Goal: Information Seeking & Learning: Learn about a topic

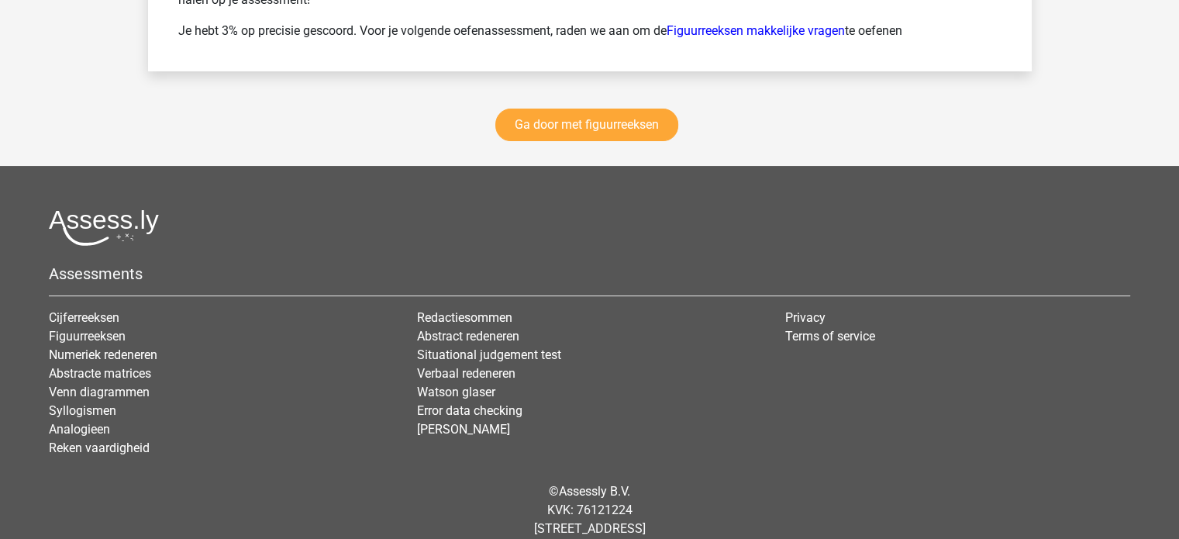
scroll to position [12054, 0]
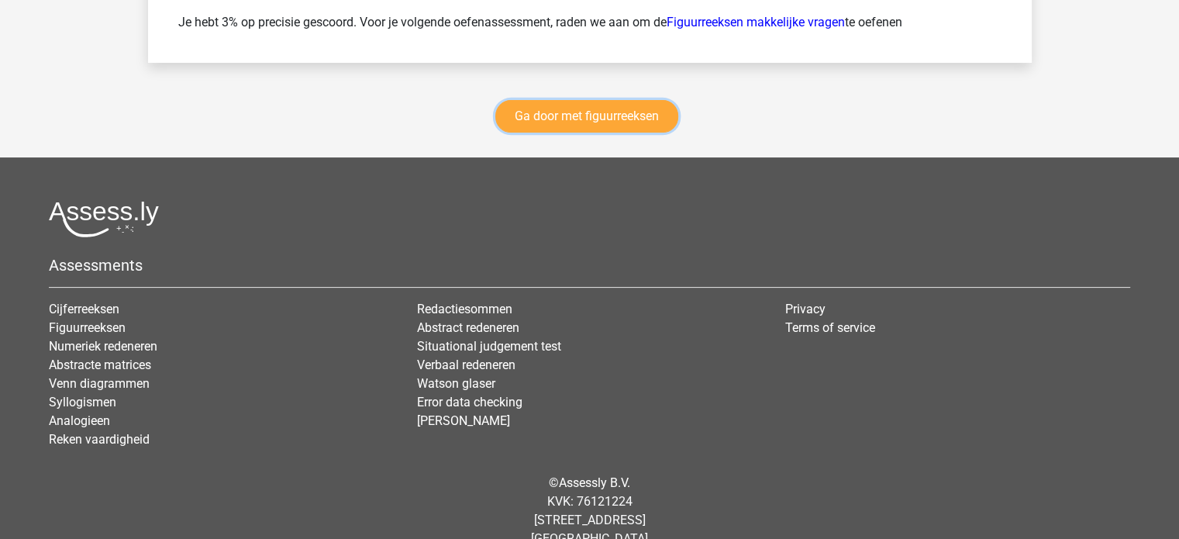
click at [623, 125] on link "Ga door met figuurreeksen" at bounding box center [586, 116] width 183 height 33
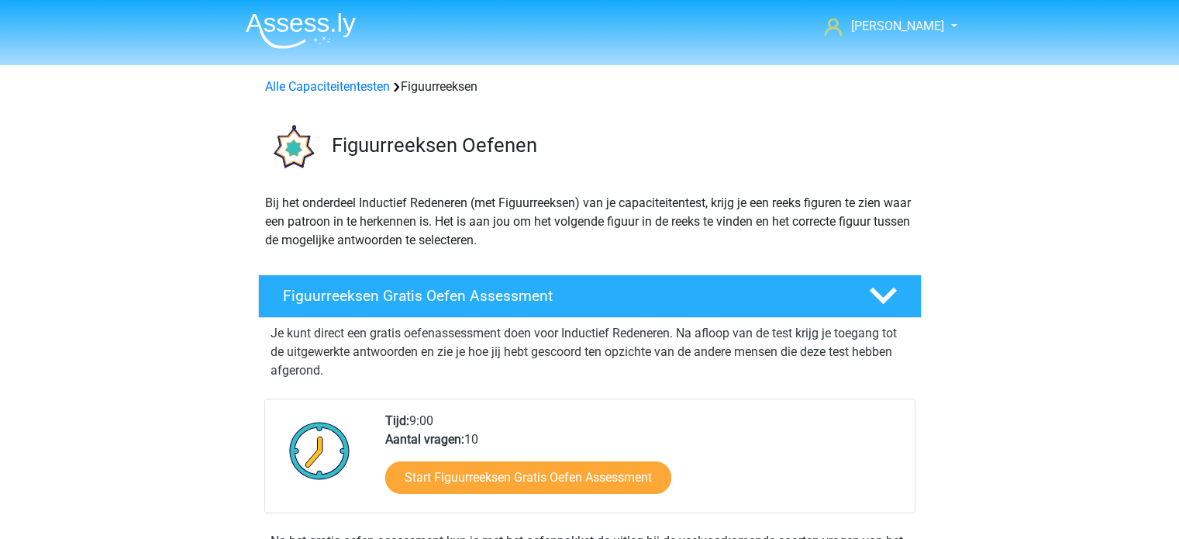
scroll to position [673, 0]
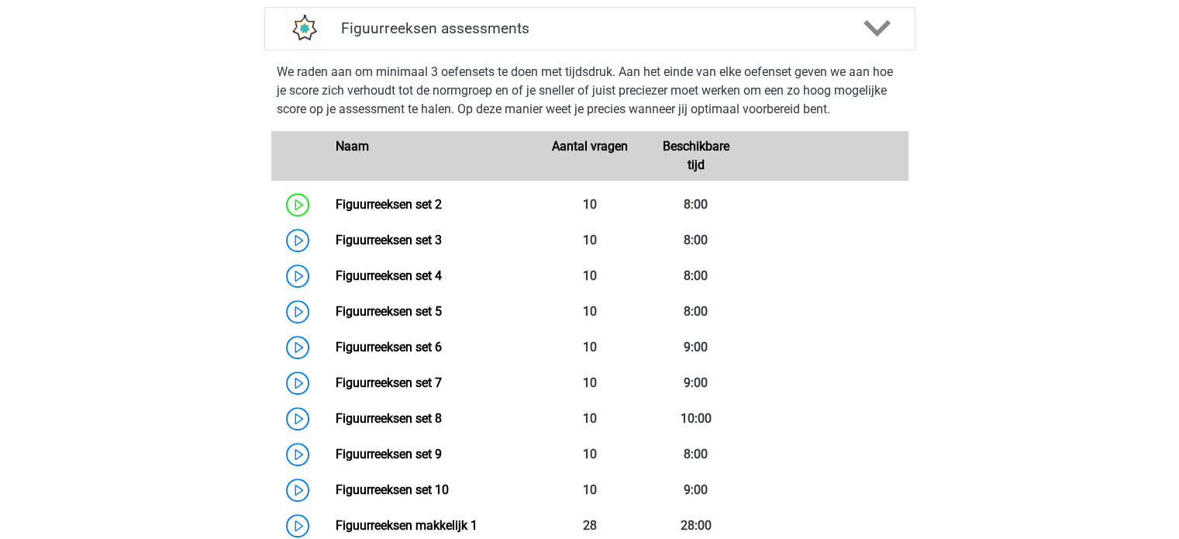
click at [442, 239] on link "Figuurreeksen set 3" at bounding box center [389, 240] width 106 height 15
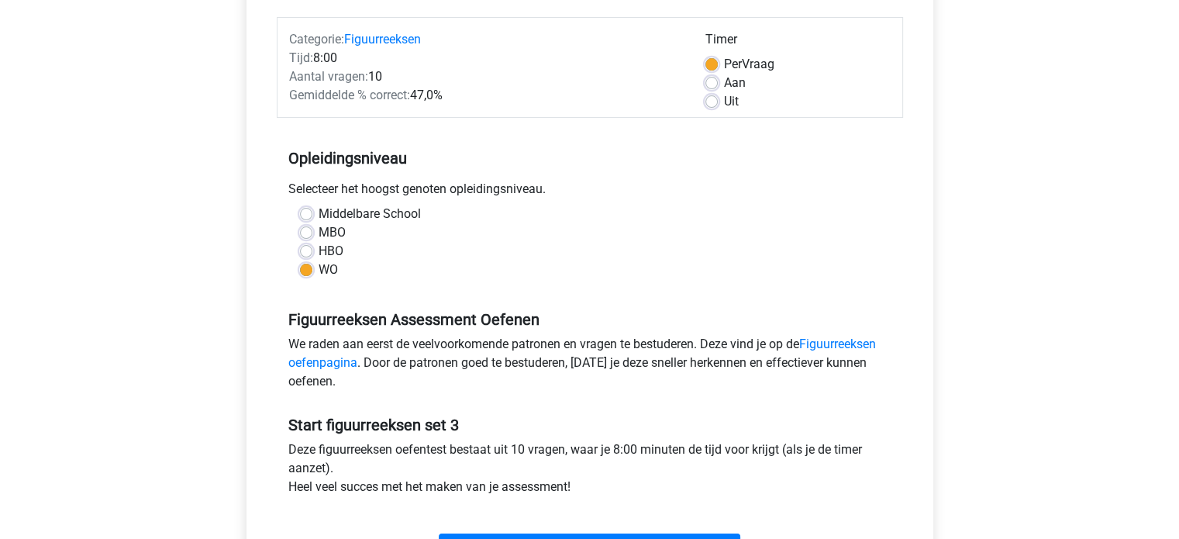
scroll to position [248, 0]
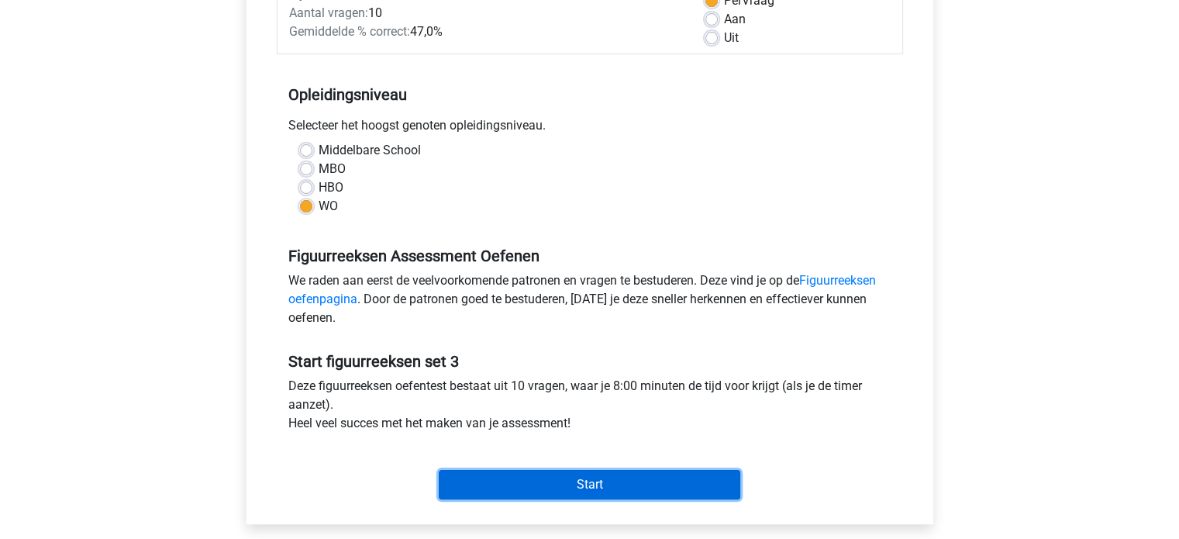
click at [689, 492] on input "Start" at bounding box center [590, 484] width 302 height 29
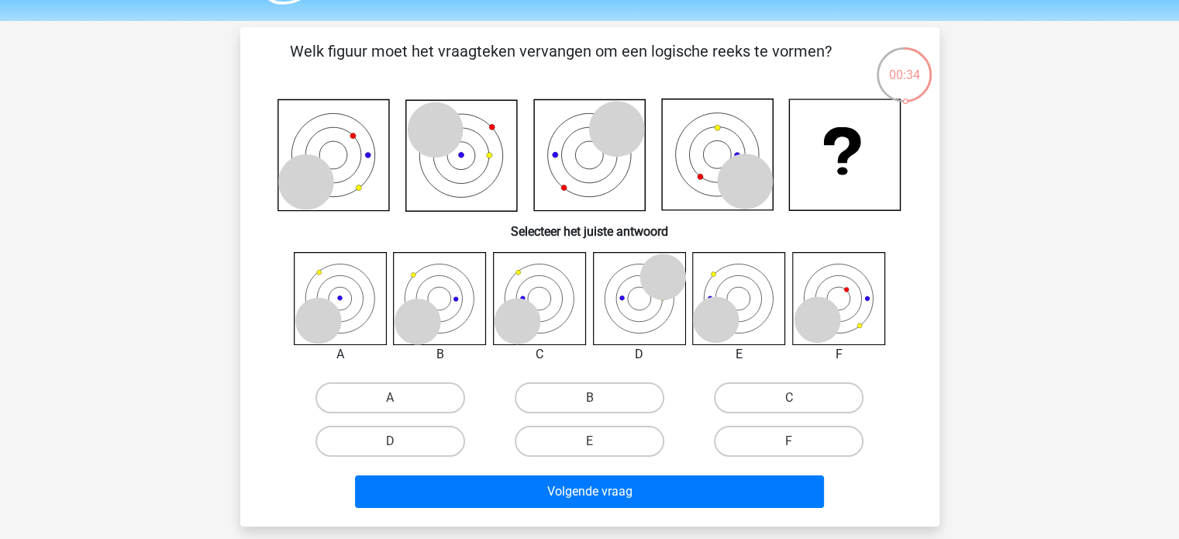
scroll to position [46, 0]
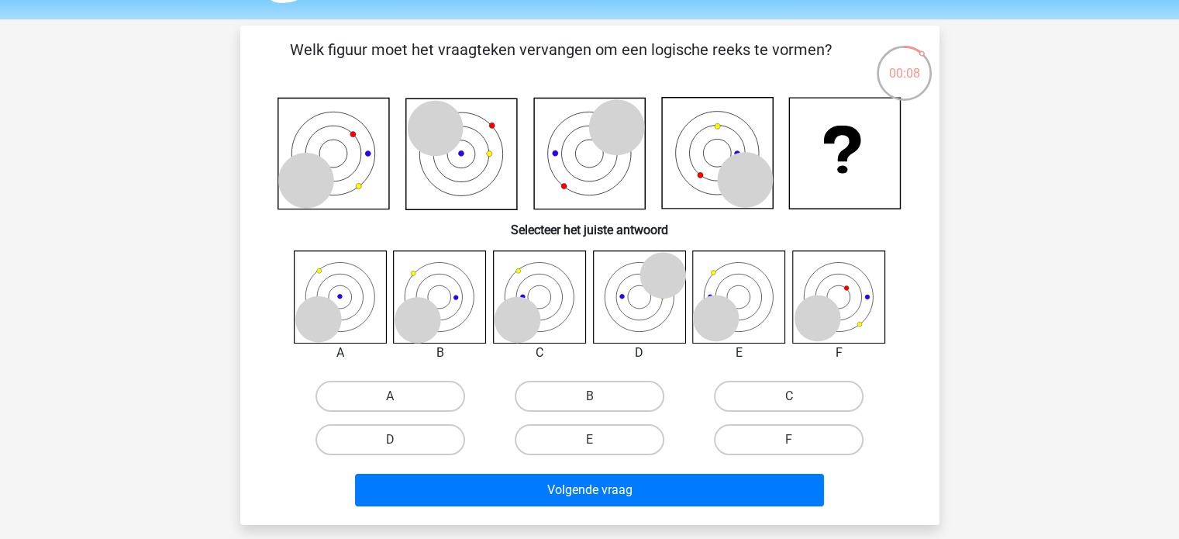
click at [627, 446] on label "E" at bounding box center [590, 439] width 150 height 31
click at [599, 446] on input "E" at bounding box center [594, 445] width 10 height 10
radio input "true"
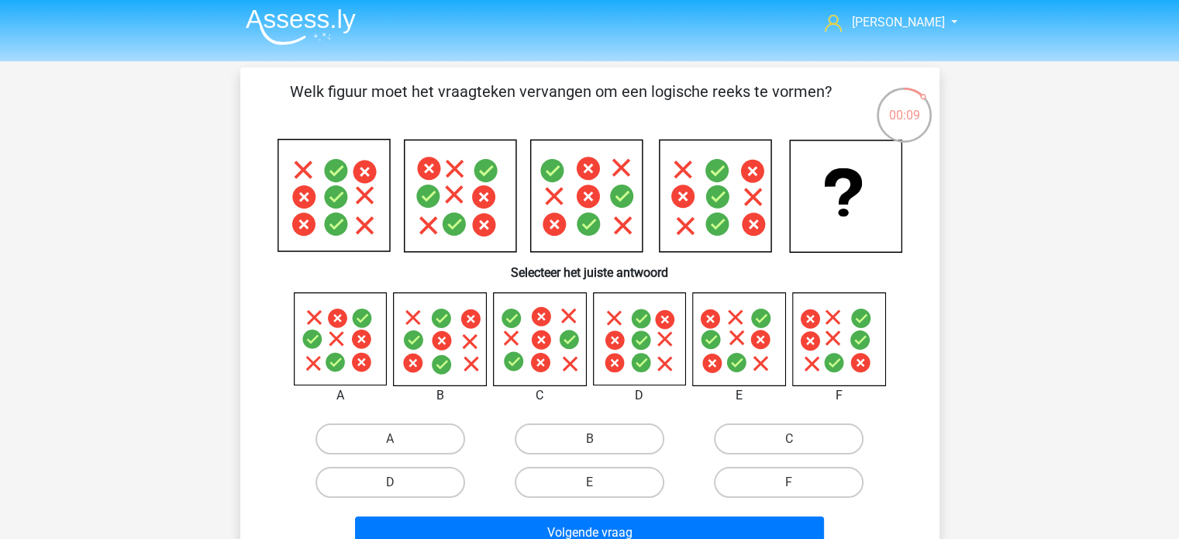
scroll to position [5, 0]
click at [591, 476] on label "E" at bounding box center [590, 481] width 150 height 31
click at [591, 482] on input "E" at bounding box center [594, 487] width 10 height 10
radio input "true"
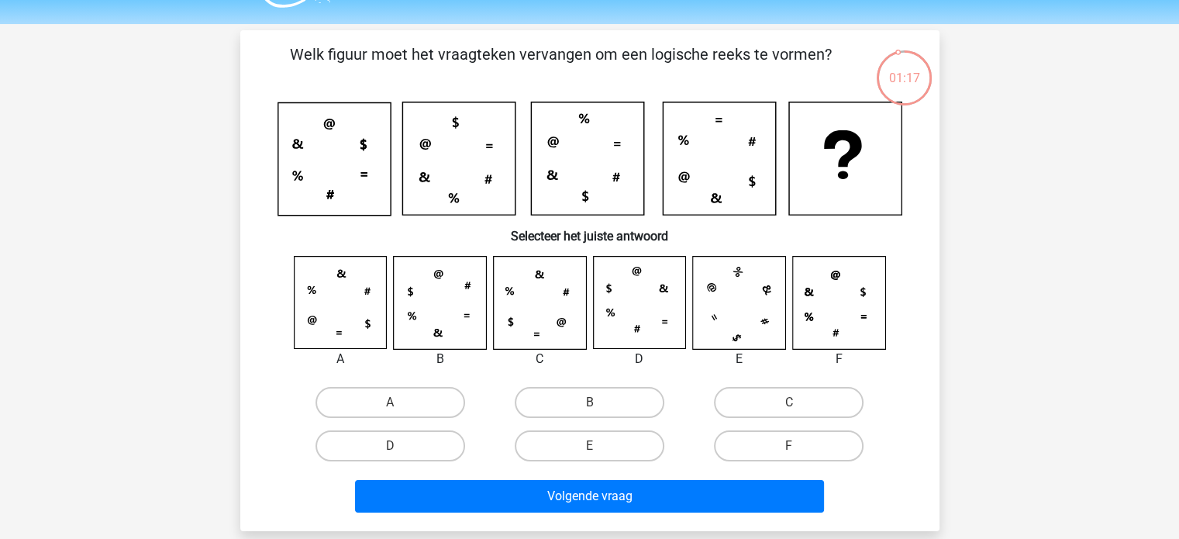
scroll to position [43, 0]
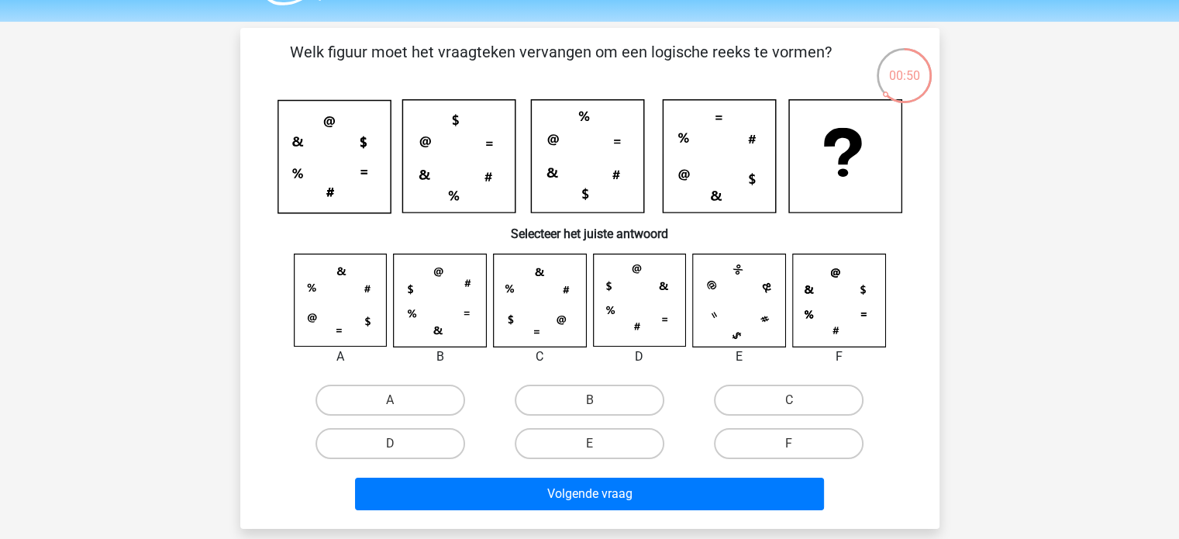
click at [403, 387] on label "A" at bounding box center [391, 400] width 150 height 31
click at [400, 400] on input "A" at bounding box center [395, 405] width 10 height 10
radio input "true"
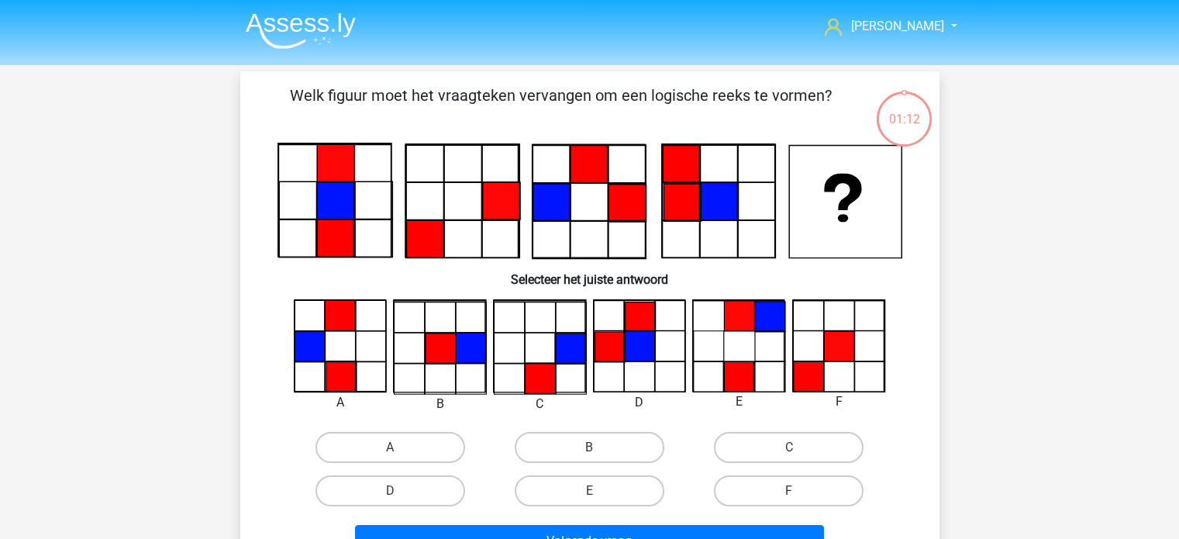
scroll to position [43, 0]
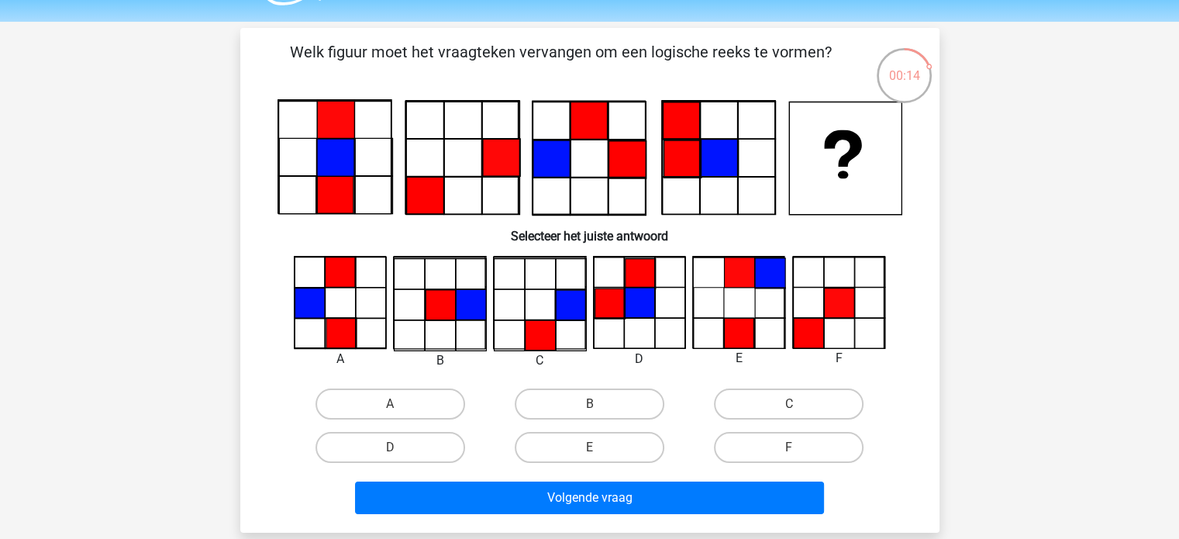
click at [807, 395] on label "C" at bounding box center [789, 403] width 150 height 31
click at [799, 404] on input "C" at bounding box center [794, 409] width 10 height 10
radio input "true"
click at [1056, 308] on div "Tian tian.erkens@gmail.com Nederlands English" at bounding box center [589, 468] width 1179 height 1023
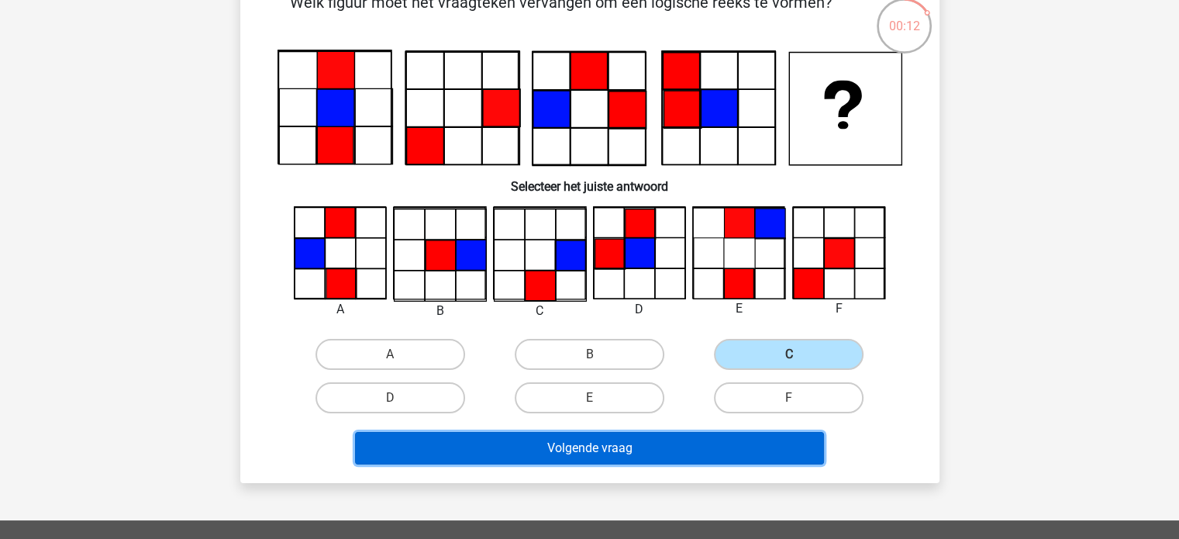
click at [788, 459] on button "Volgende vraag" at bounding box center [589, 448] width 469 height 33
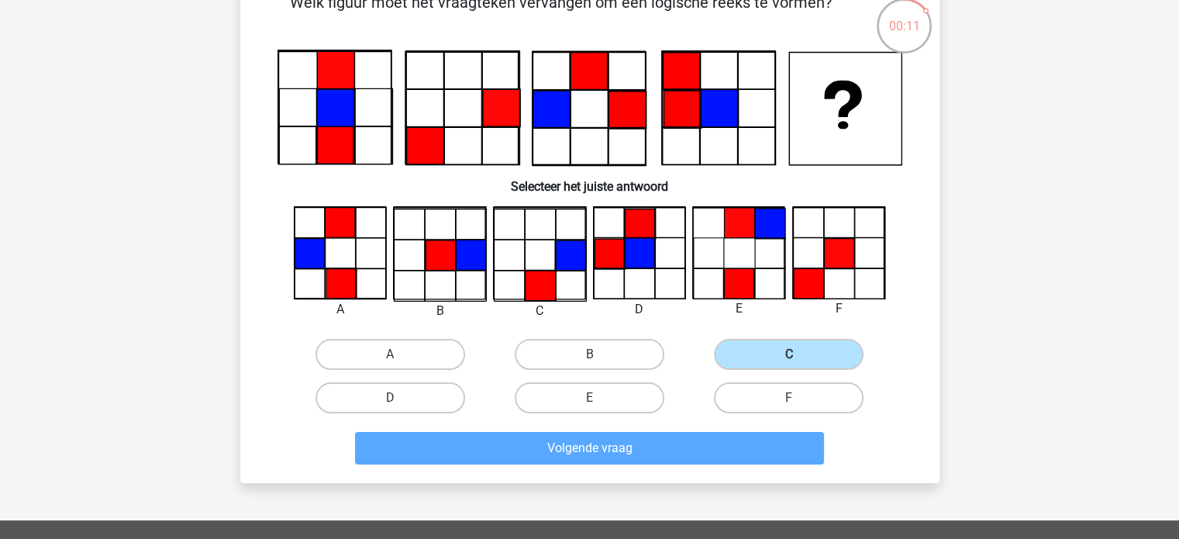
scroll to position [71, 0]
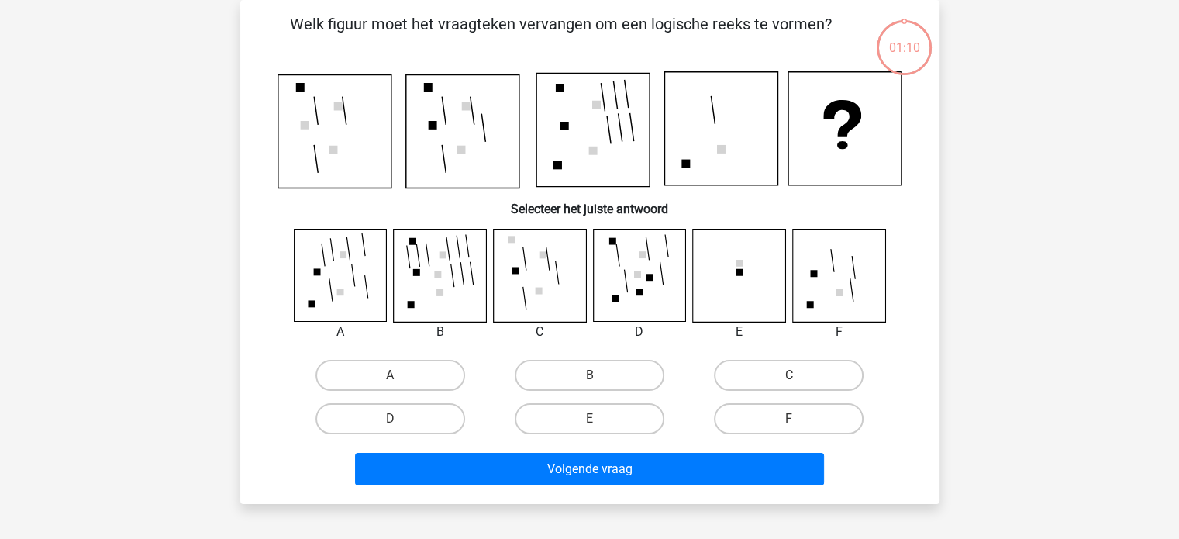
click at [970, 330] on div "Tian tian.erkens@gmail.com Nederlands English" at bounding box center [589, 440] width 1179 height 1022
click at [452, 407] on label "D" at bounding box center [391, 418] width 150 height 31
click at [400, 419] on input "D" at bounding box center [395, 424] width 10 height 10
radio input "true"
click at [617, 430] on label "E" at bounding box center [590, 418] width 150 height 31
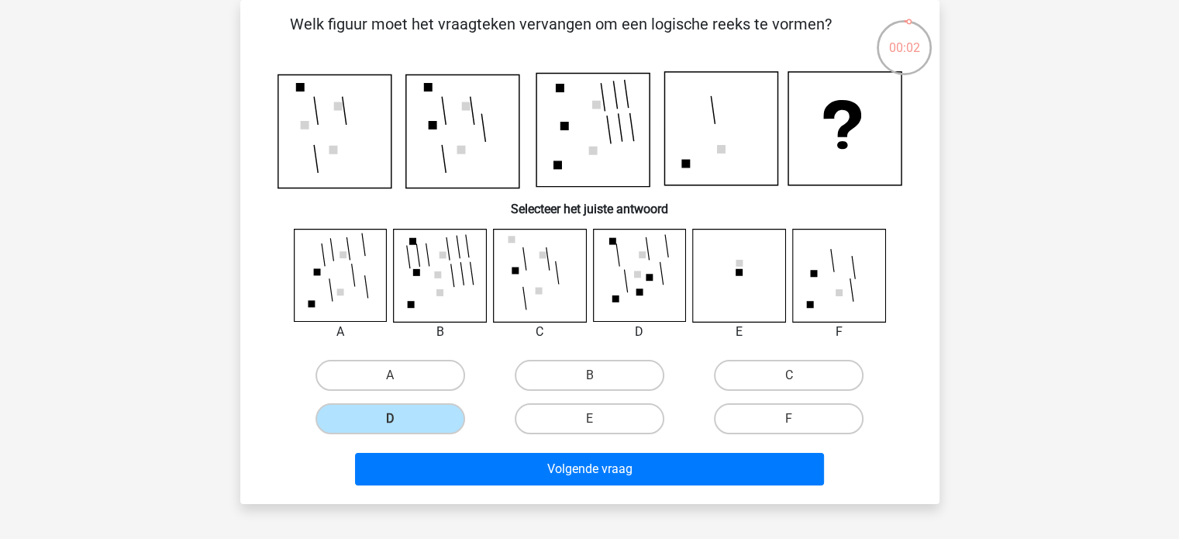
click at [599, 429] on input "E" at bounding box center [594, 424] width 10 height 10
radio input "true"
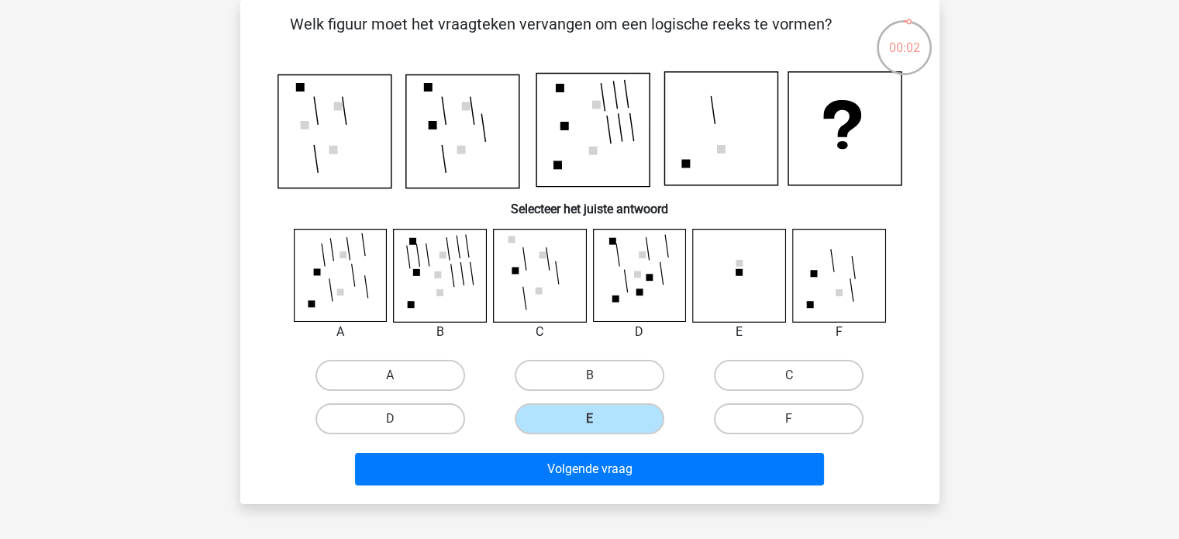
click at [616, 419] on label "E" at bounding box center [590, 418] width 150 height 31
click at [599, 419] on input "E" at bounding box center [594, 424] width 10 height 10
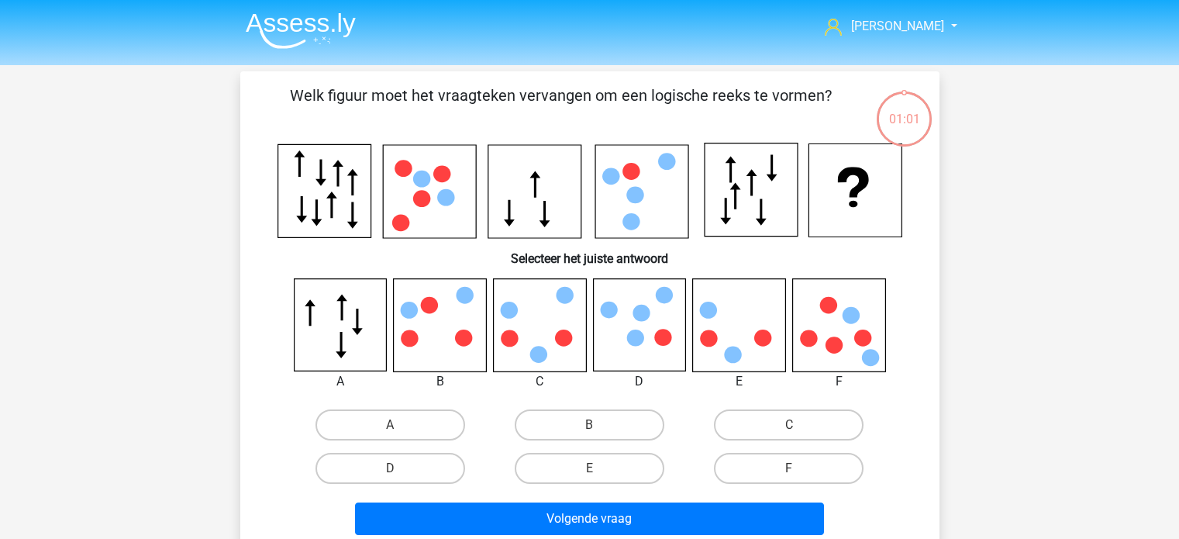
scroll to position [71, 0]
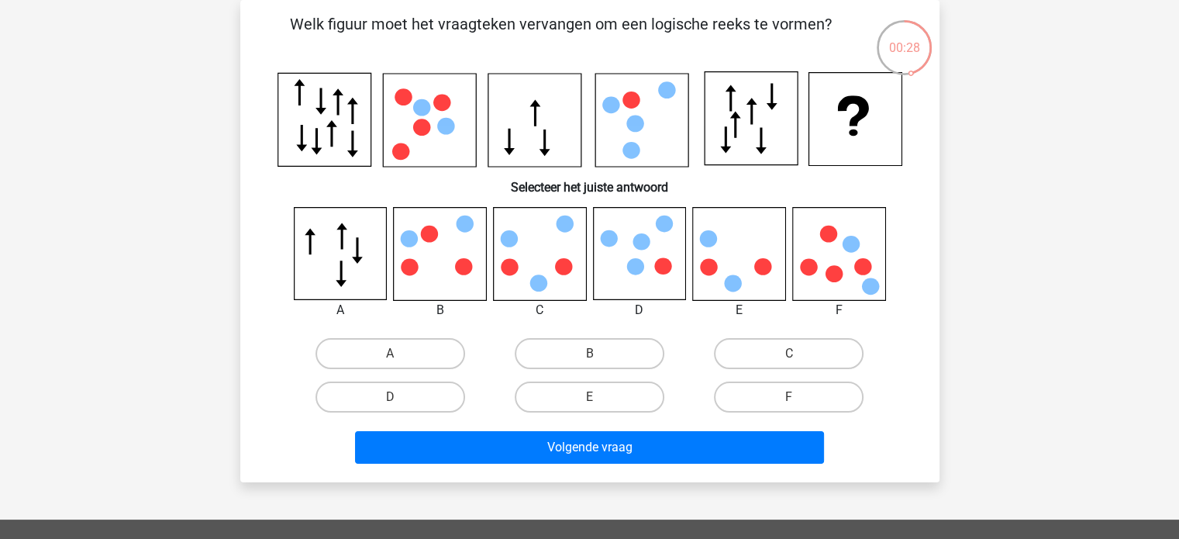
click at [611, 338] on label "B" at bounding box center [590, 353] width 150 height 31
click at [599, 354] on input "B" at bounding box center [594, 359] width 10 height 10
radio input "true"
click at [734, 440] on button "Volgende vraag" at bounding box center [589, 447] width 469 height 33
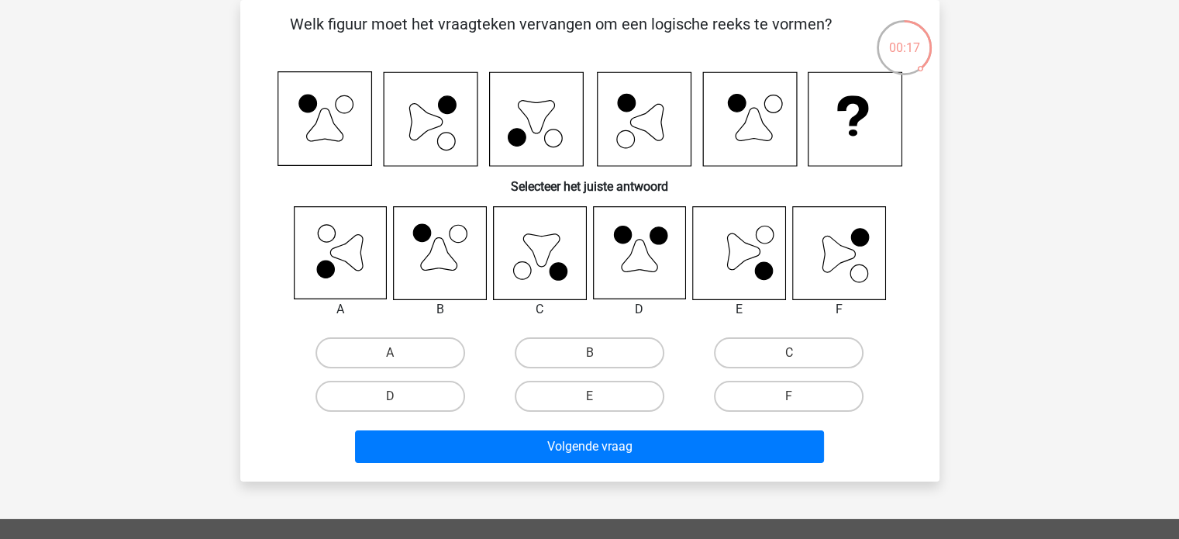
click at [789, 383] on label "F" at bounding box center [789, 396] width 150 height 31
click at [789, 396] on input "F" at bounding box center [794, 401] width 10 height 10
radio input "true"
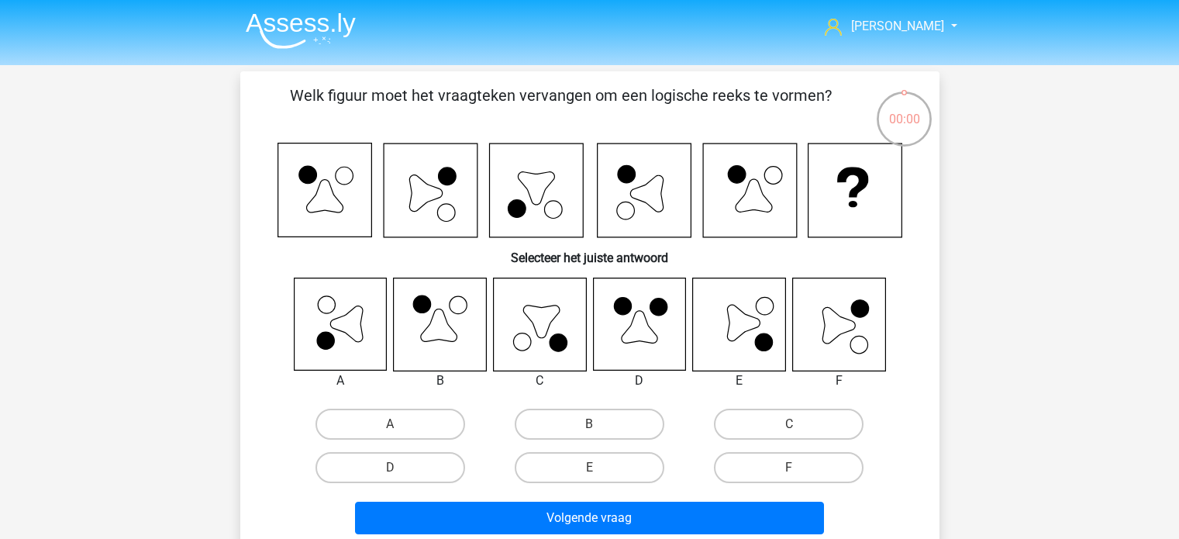
scroll to position [71, 0]
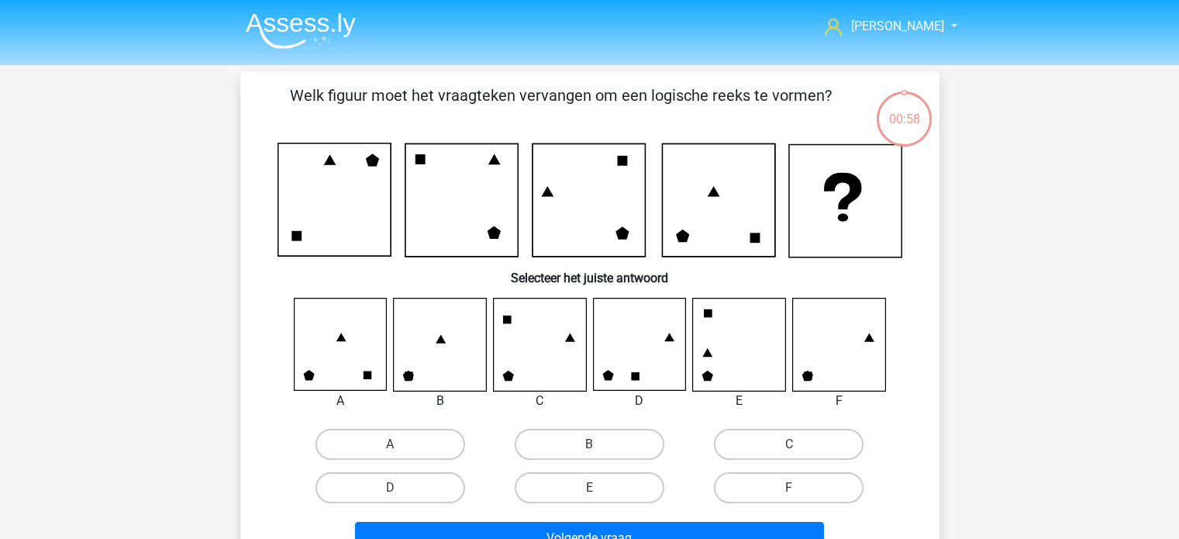
scroll to position [71, 0]
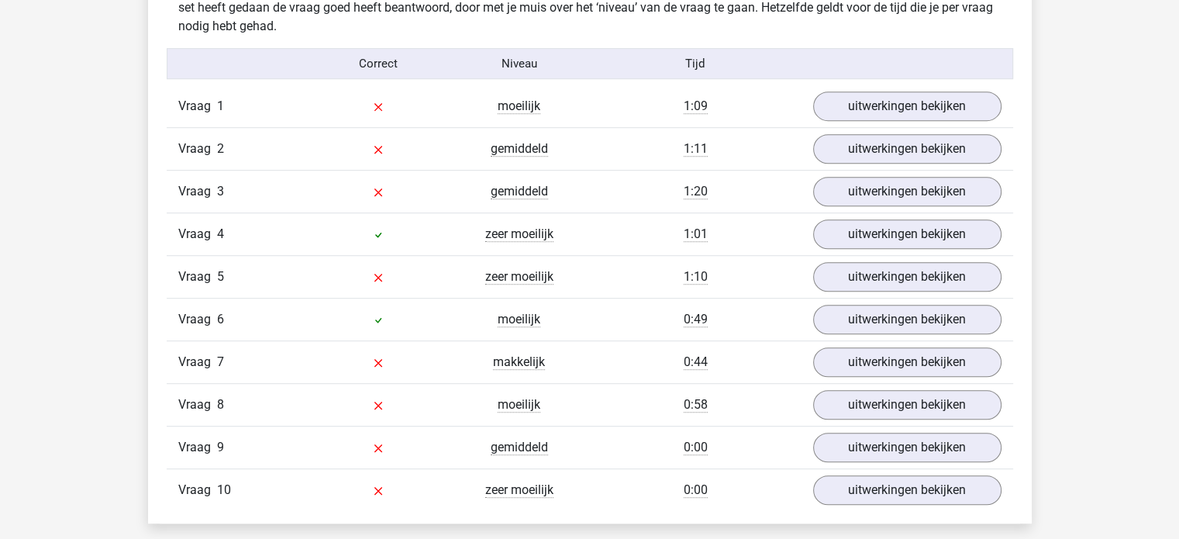
scroll to position [980, 0]
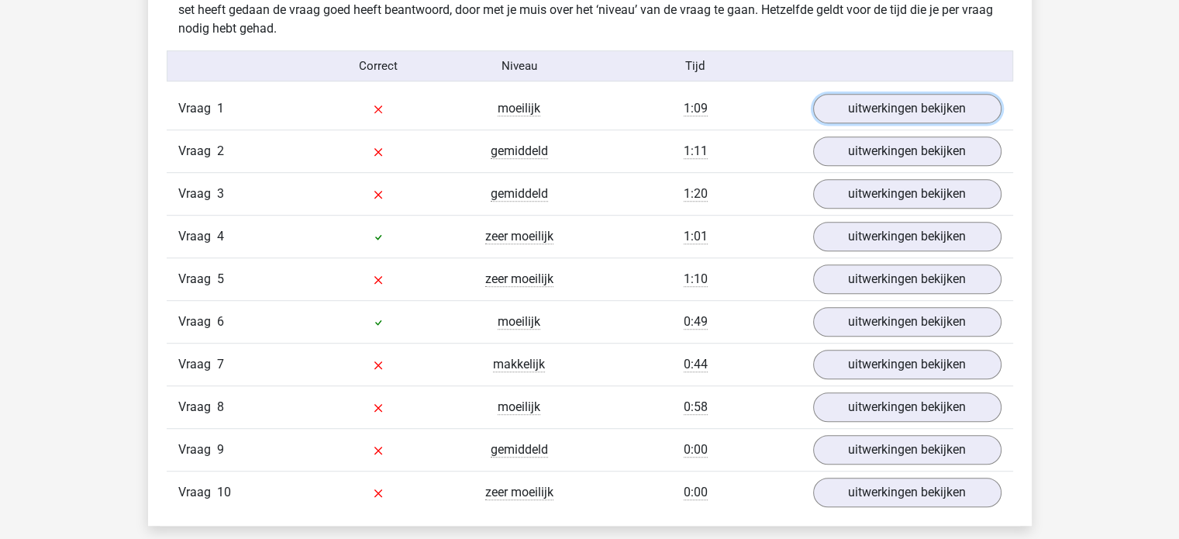
click at [981, 98] on link "uitwerkingen bekijken" at bounding box center [907, 108] width 188 height 29
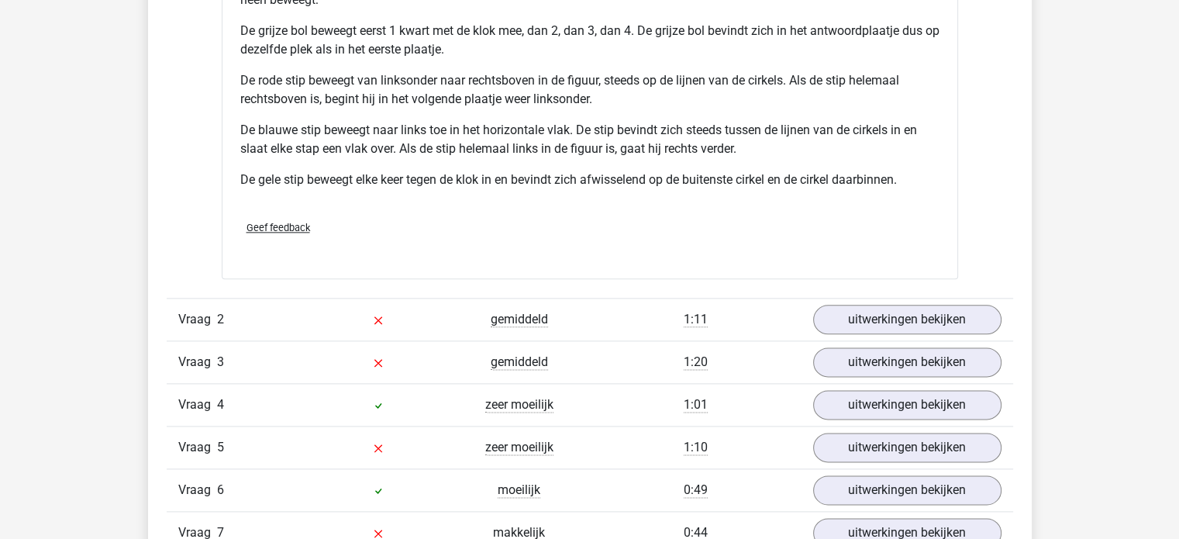
scroll to position [1876, 0]
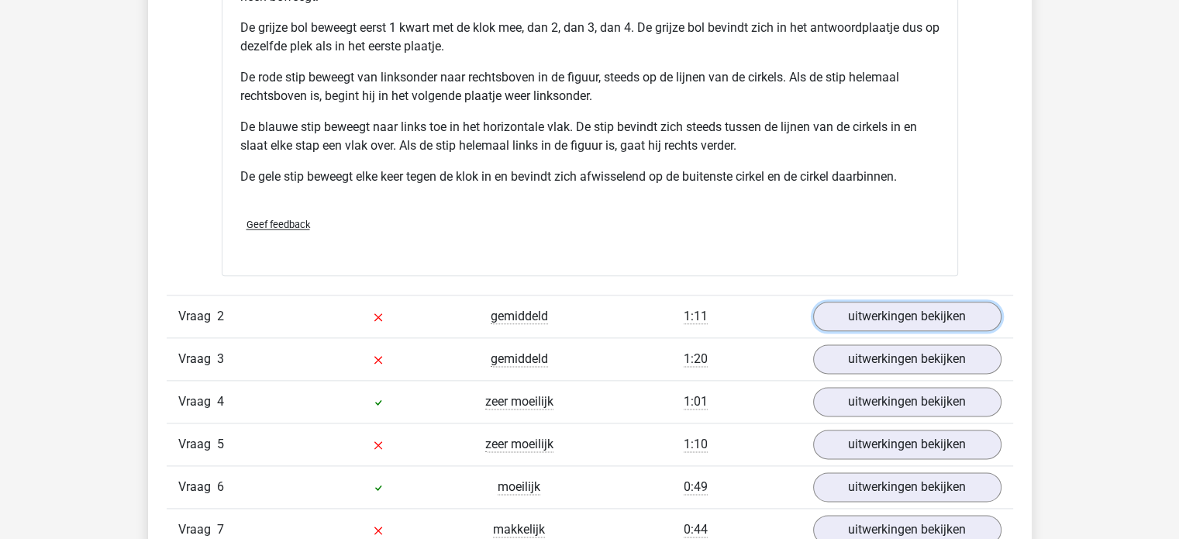
click at [944, 303] on link "uitwerkingen bekijken" at bounding box center [907, 316] width 188 height 29
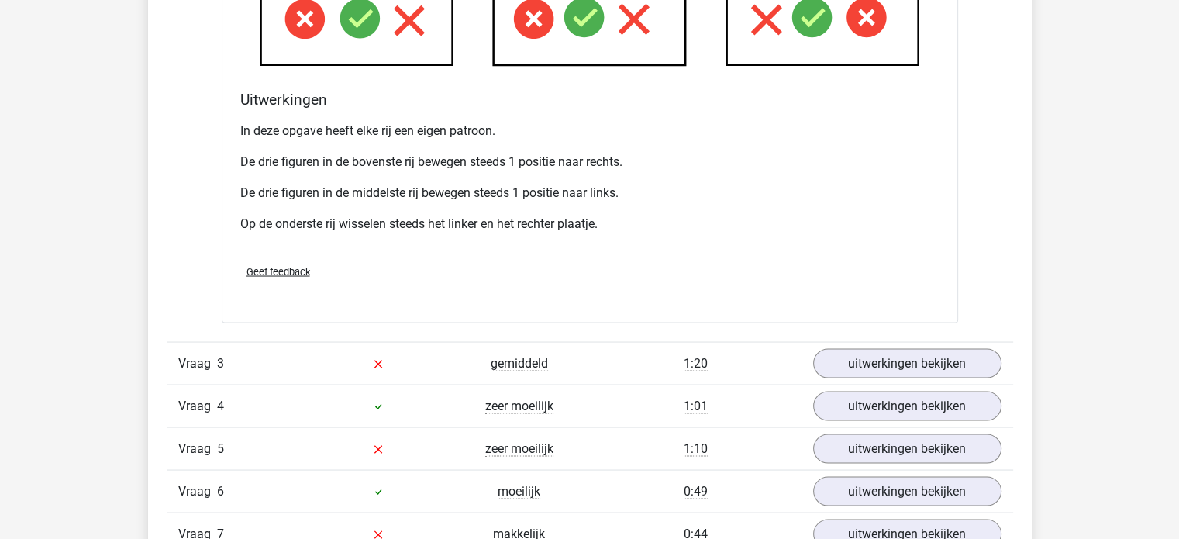
scroll to position [2804, 0]
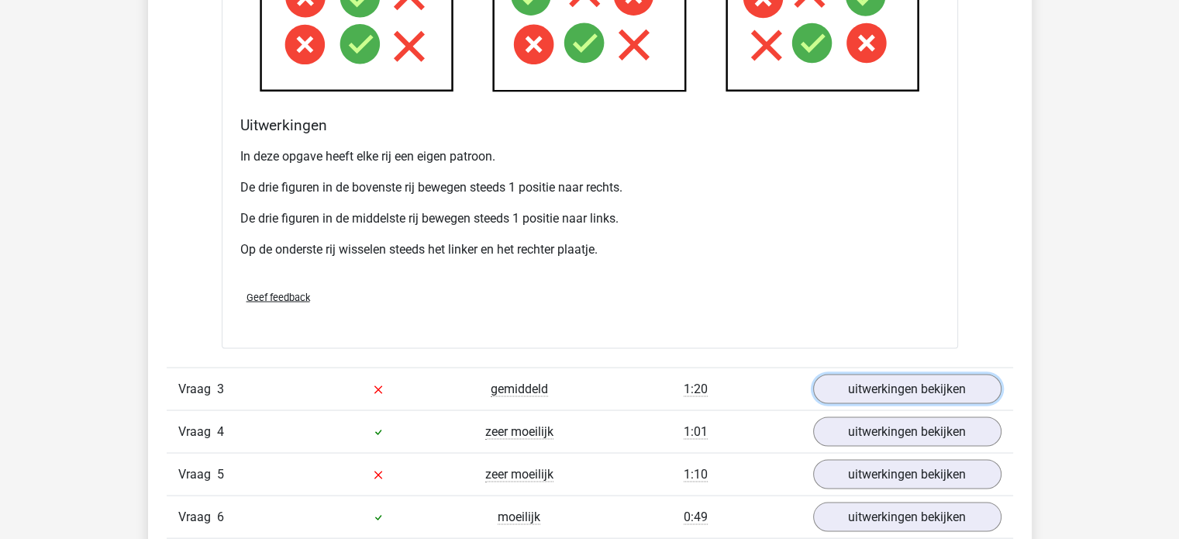
click at [986, 383] on link "uitwerkingen bekijken" at bounding box center [907, 388] width 188 height 29
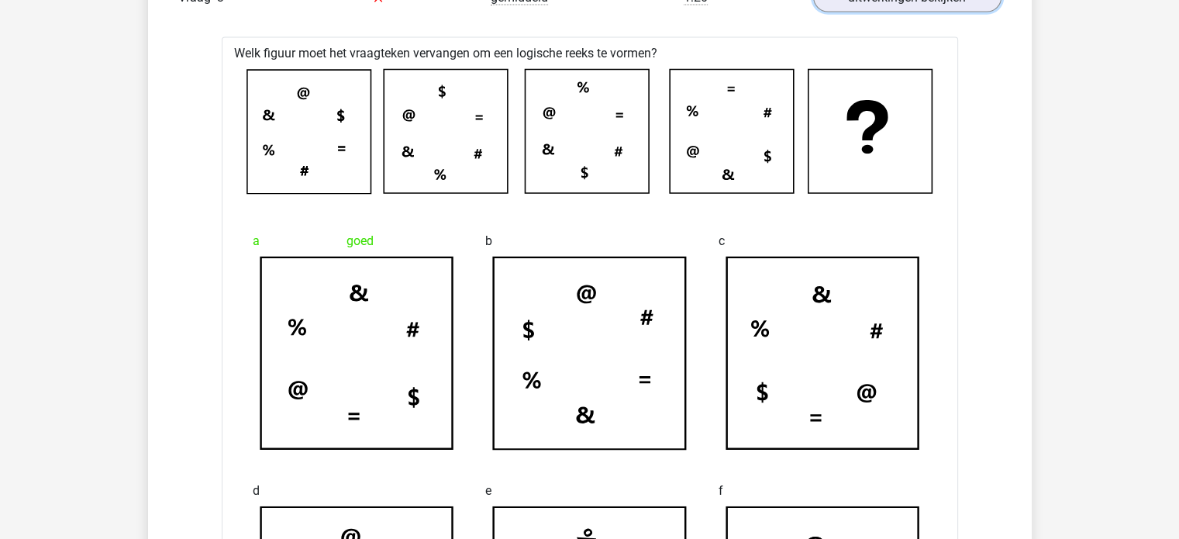
scroll to position [3194, 0]
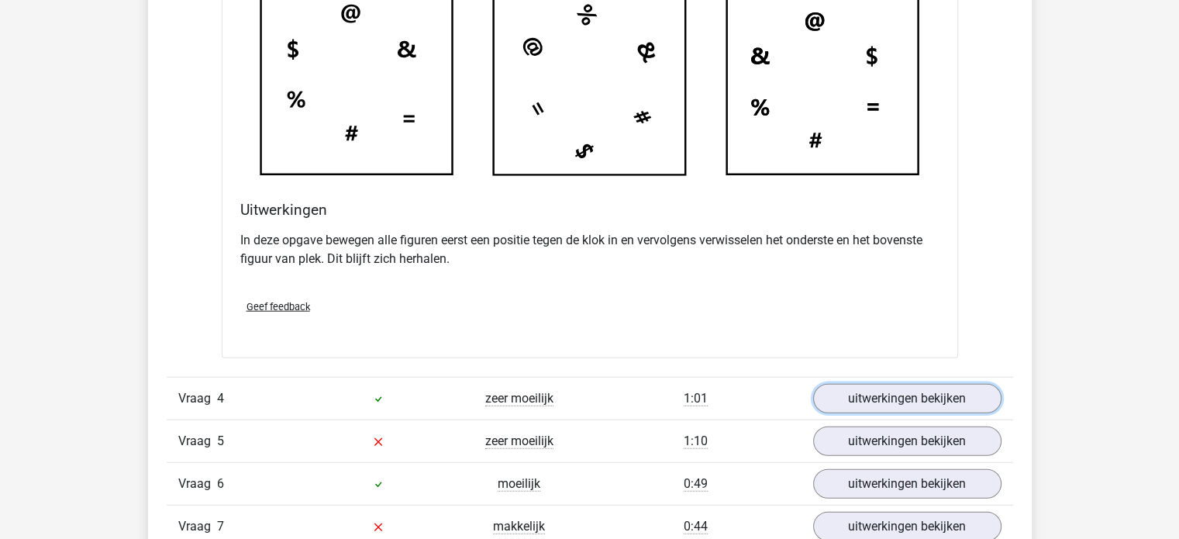
click at [965, 395] on link "uitwerkingen bekijken" at bounding box center [907, 398] width 188 height 29
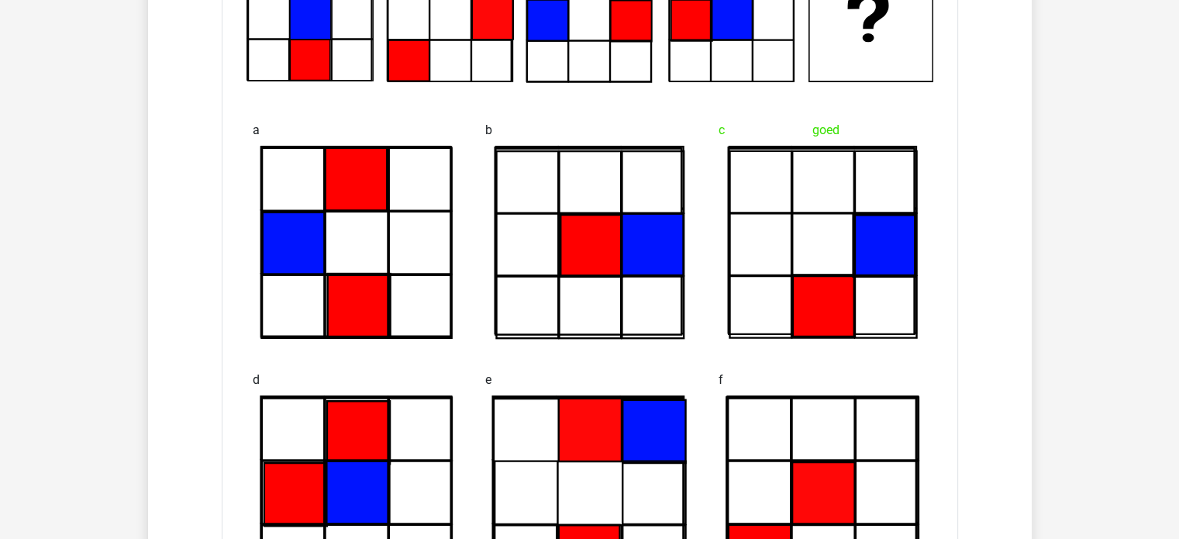
scroll to position [4212, 0]
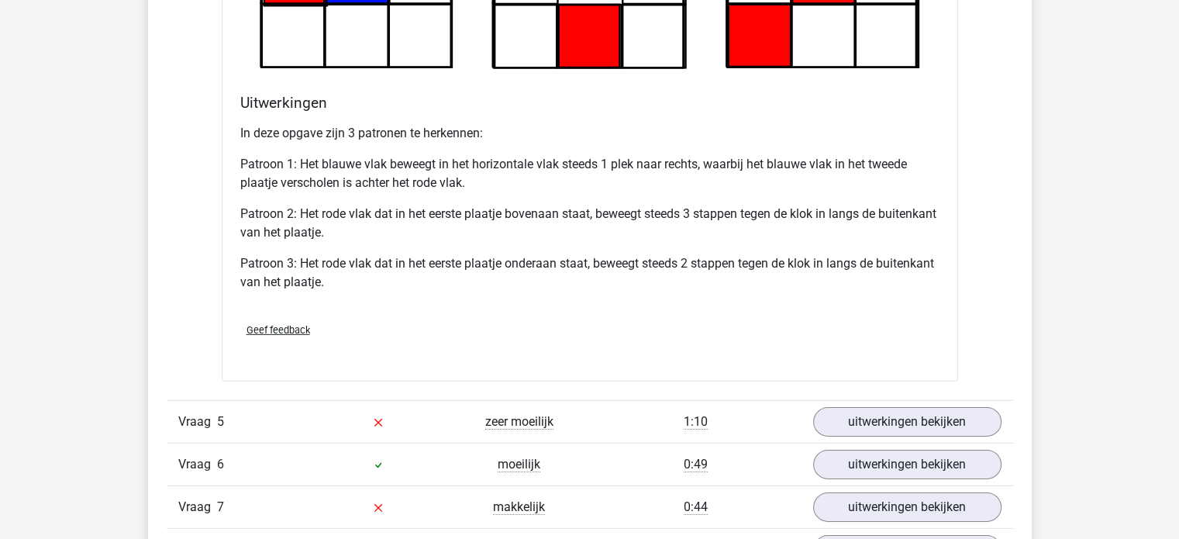
scroll to position [4756, 0]
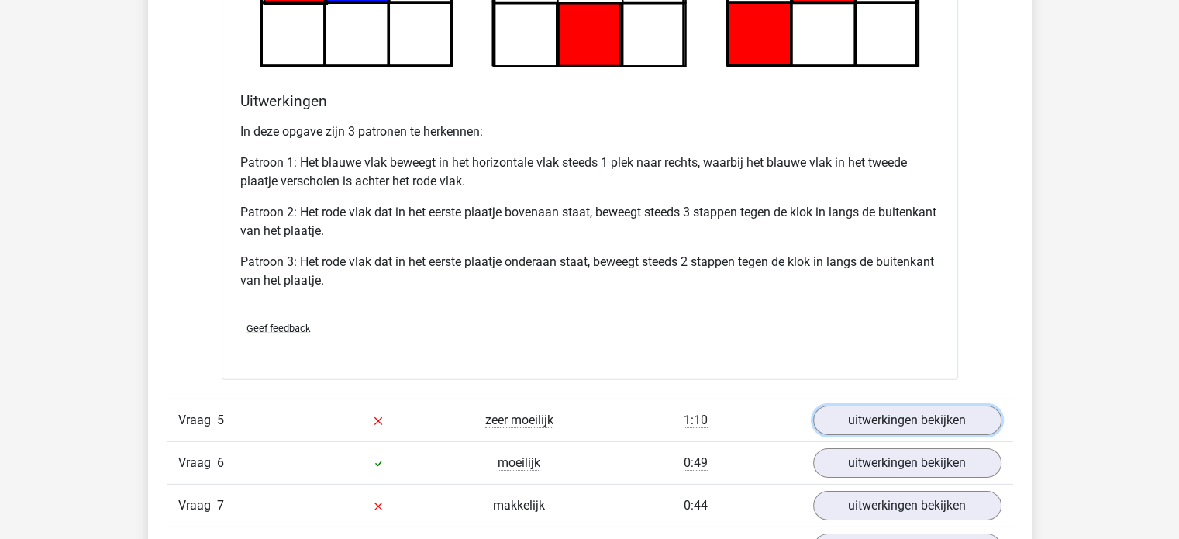
click at [974, 414] on link "uitwerkingen bekijken" at bounding box center [907, 420] width 188 height 29
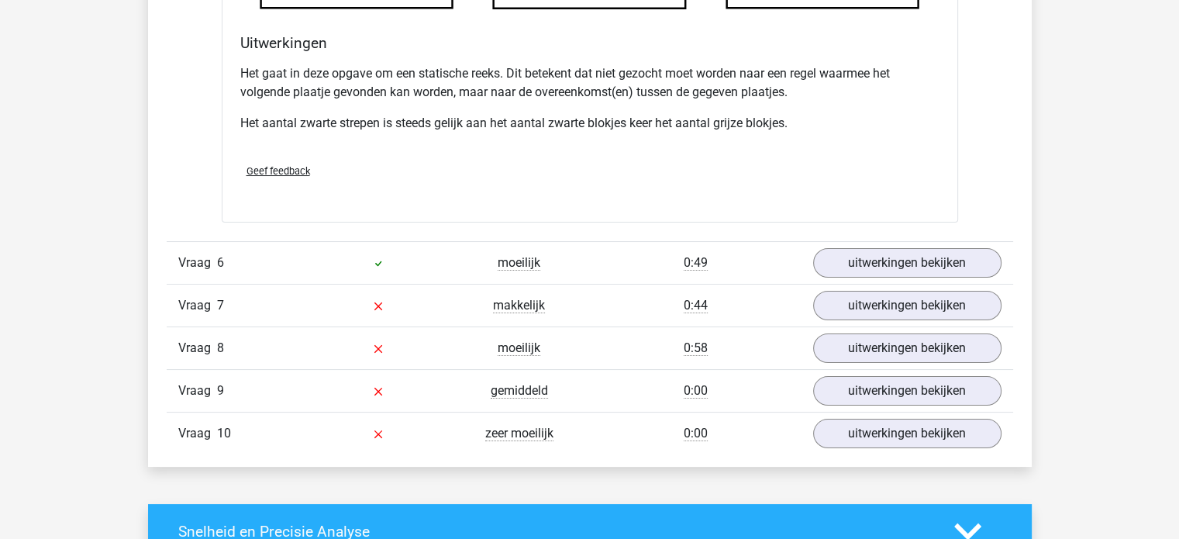
scroll to position [5878, 0]
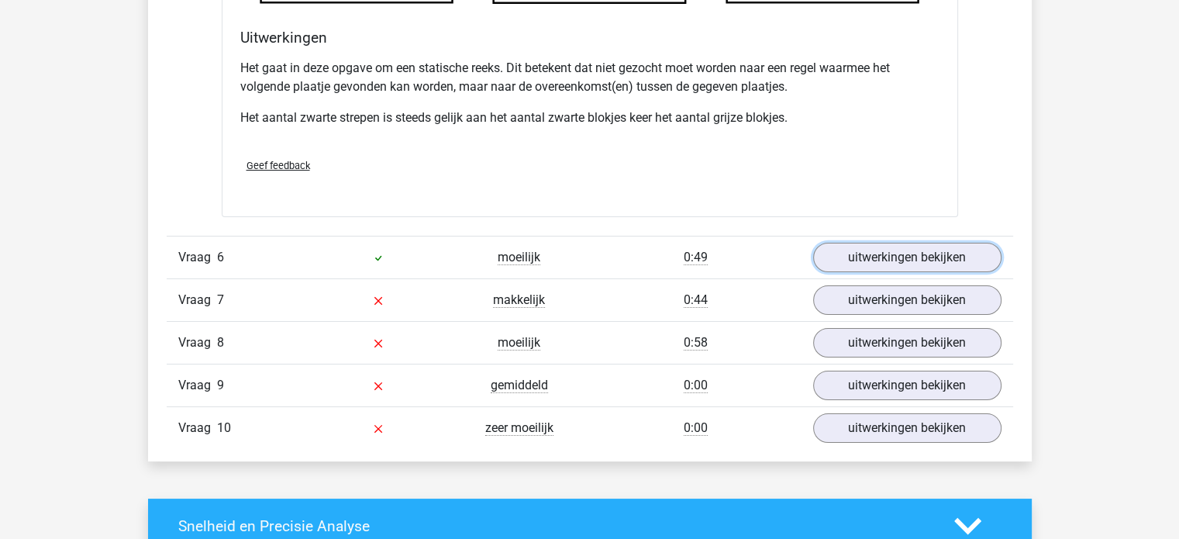
click at [958, 248] on link "uitwerkingen bekijken" at bounding box center [907, 257] width 188 height 29
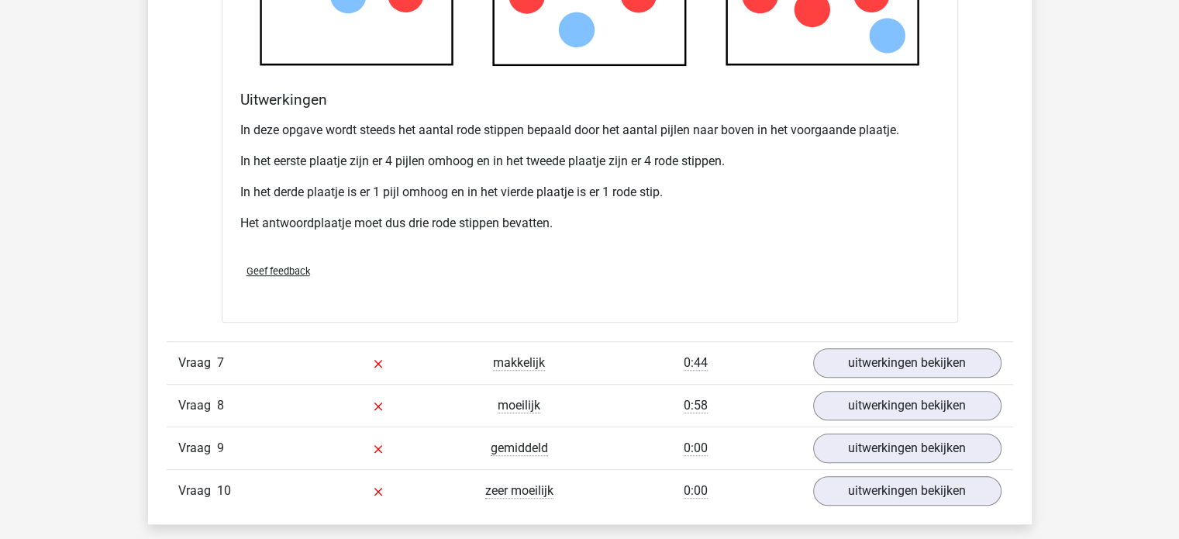
scroll to position [6753, 0]
click at [968, 347] on link "uitwerkingen bekijken" at bounding box center [907, 361] width 188 height 29
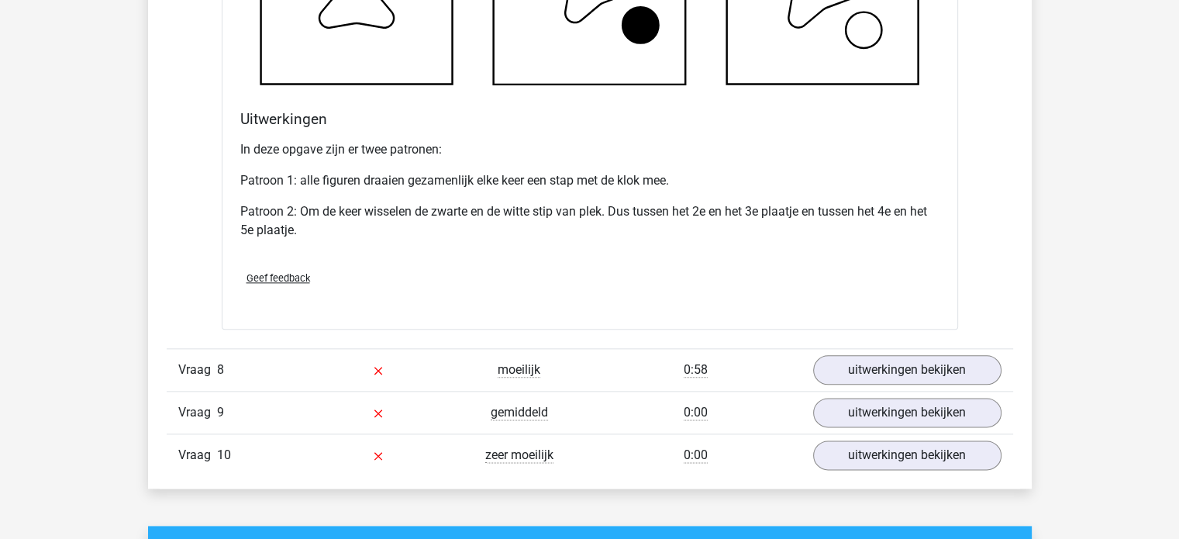
scroll to position [7723, 0]
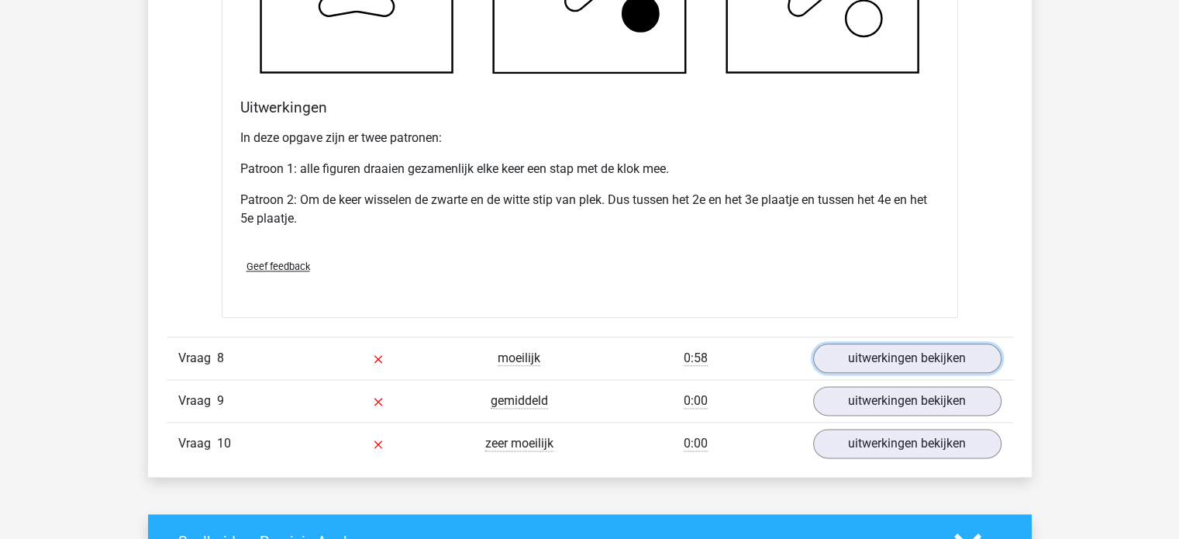
click at [963, 349] on link "uitwerkingen bekijken" at bounding box center [907, 358] width 188 height 29
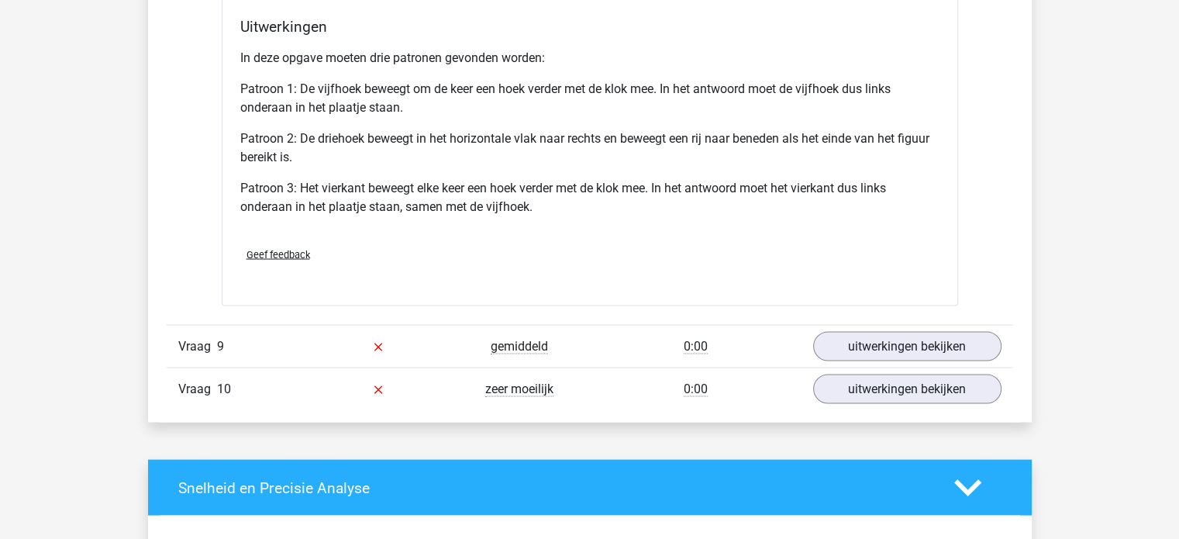
scroll to position [8793, 0]
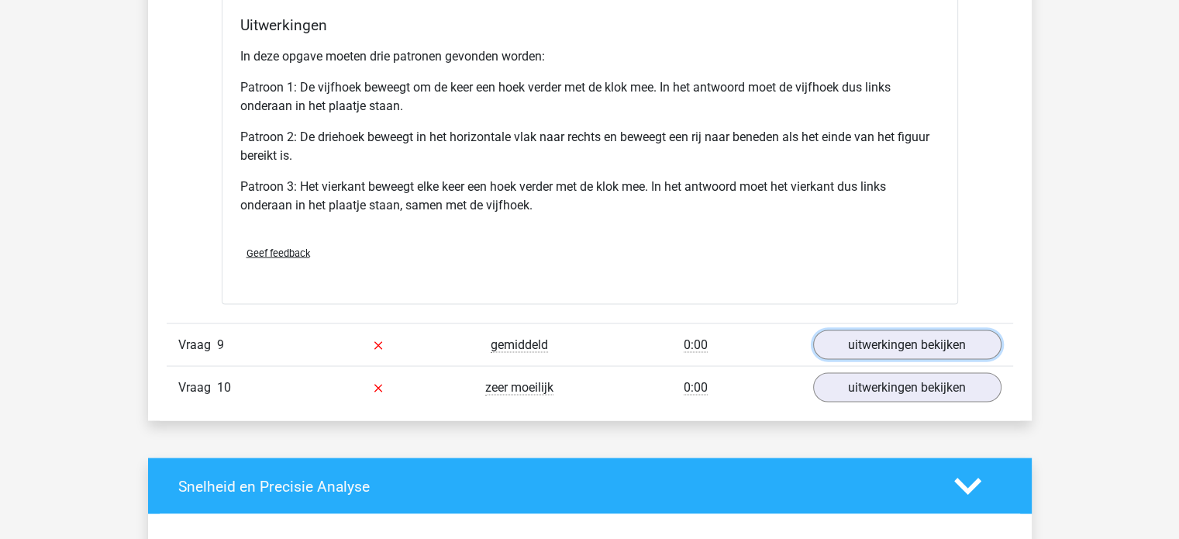
click at [937, 338] on link "uitwerkingen bekijken" at bounding box center [907, 344] width 188 height 29
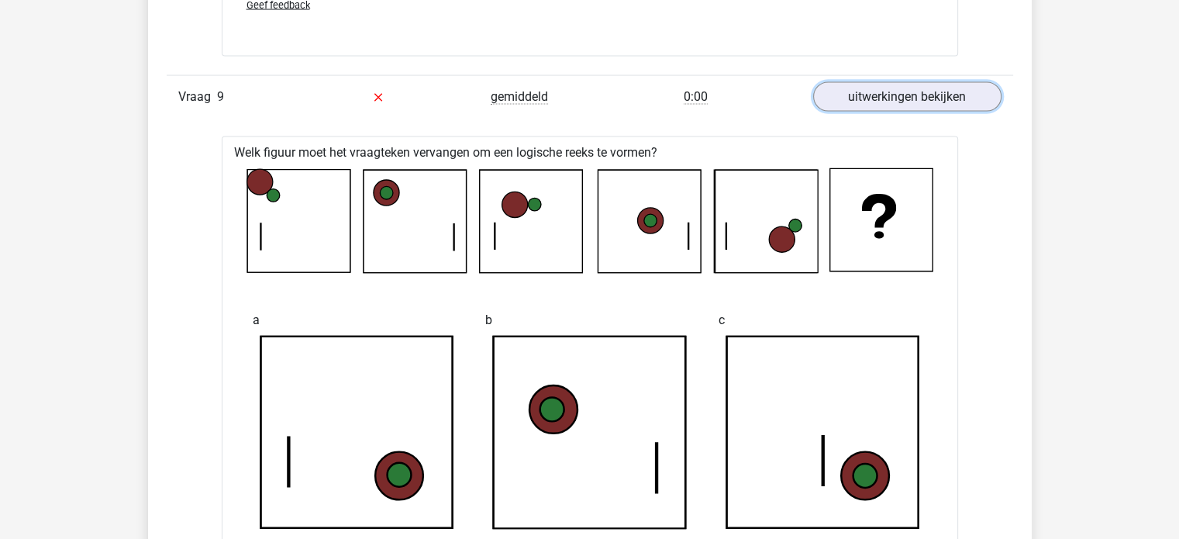
scroll to position [9054, 0]
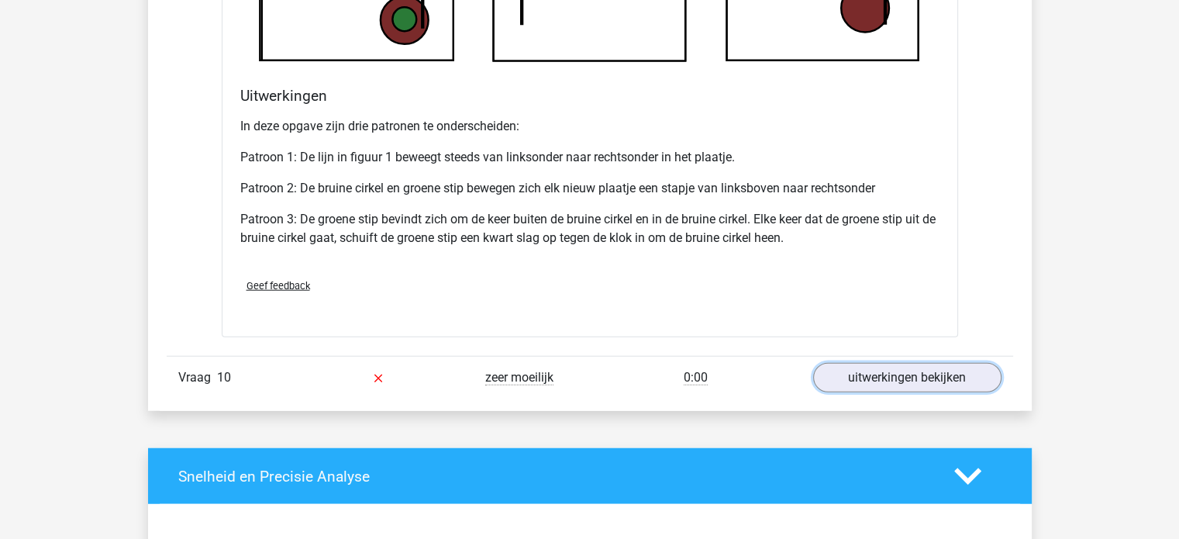
click at [972, 363] on link "uitwerkingen bekijken" at bounding box center [907, 377] width 188 height 29
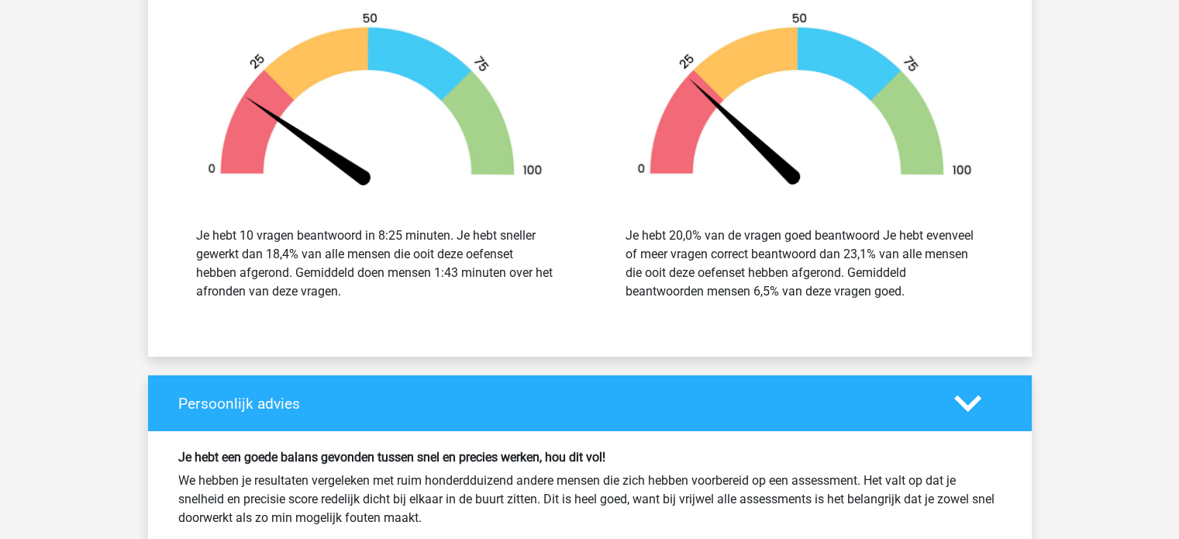
scroll to position [11281, 0]
